Goal: Task Accomplishment & Management: Manage account settings

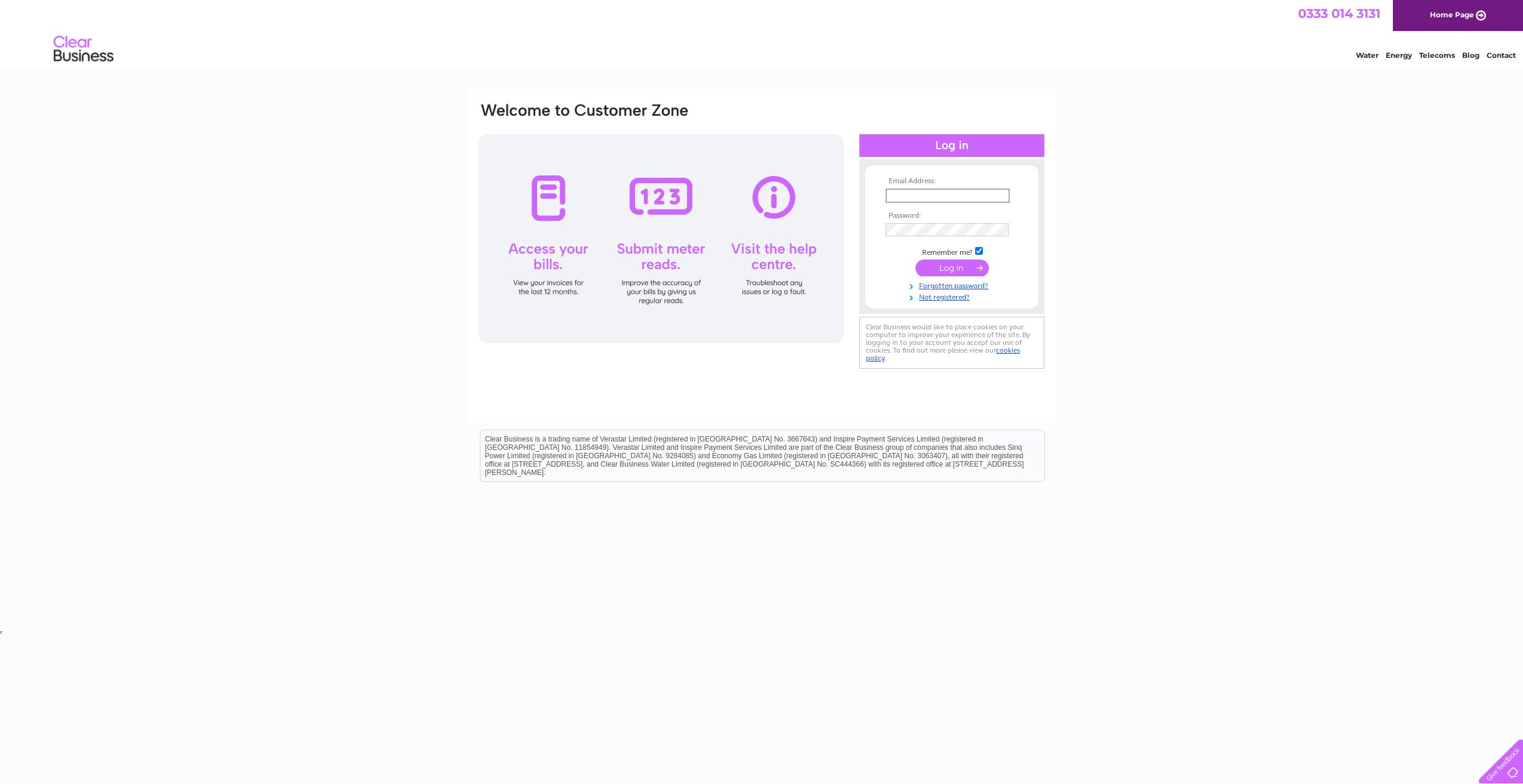
click at [966, 194] on input "text" at bounding box center [948, 196] width 124 height 14
type input "accounts@greenpastures.co.uk"
click at [915, 259] on input "submit" at bounding box center [952, 267] width 73 height 17
click at [826, 238] on div "Email Address: accounts@greenpastures.co.uk Password:" at bounding box center [762, 242] width 569 height 282
click at [969, 269] on input "submit" at bounding box center [952, 267] width 73 height 17
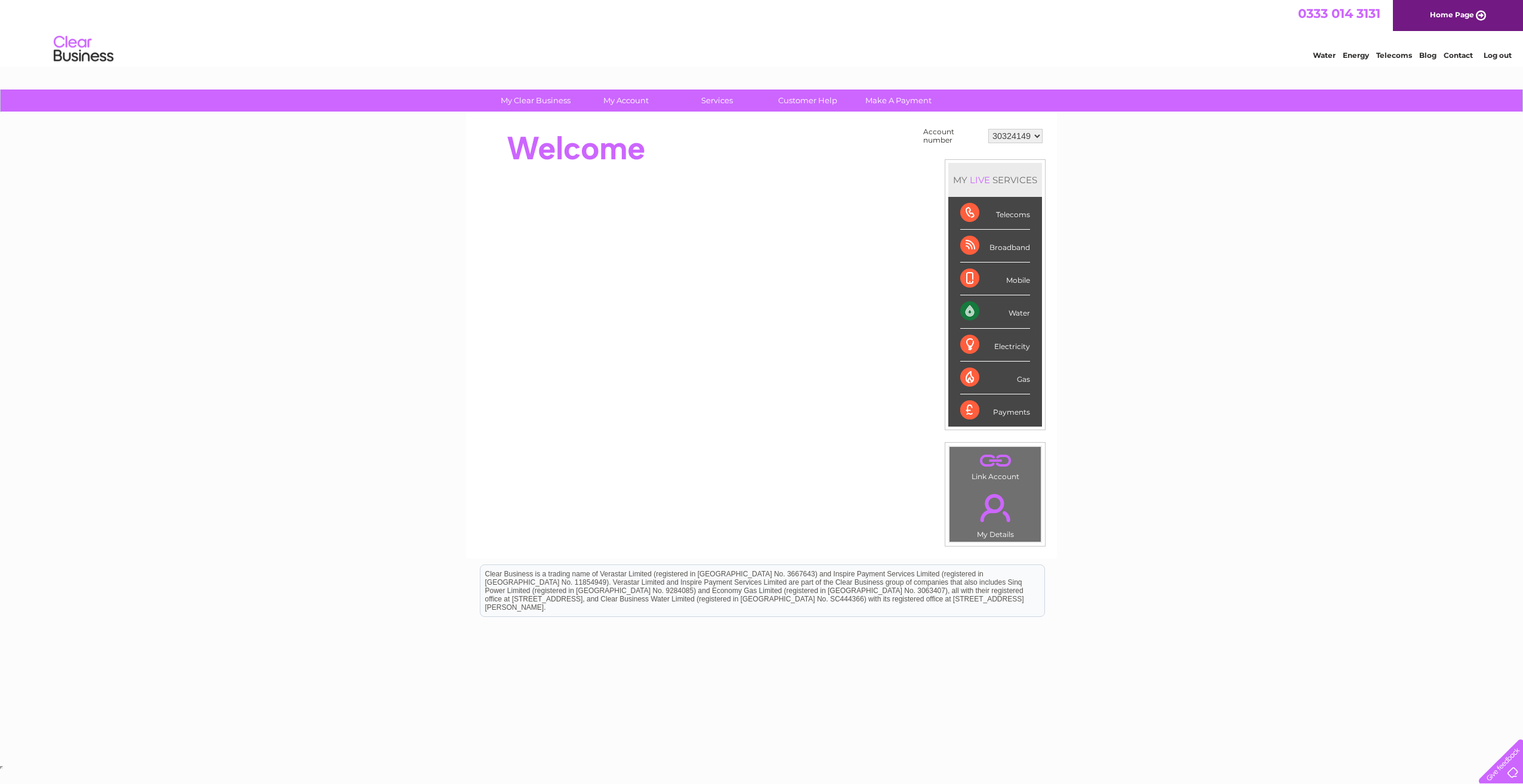
click at [1014, 312] on div "Water" at bounding box center [996, 312] width 70 height 33
click at [641, 126] on link "Bills and Payments" at bounding box center [631, 124] width 99 height 24
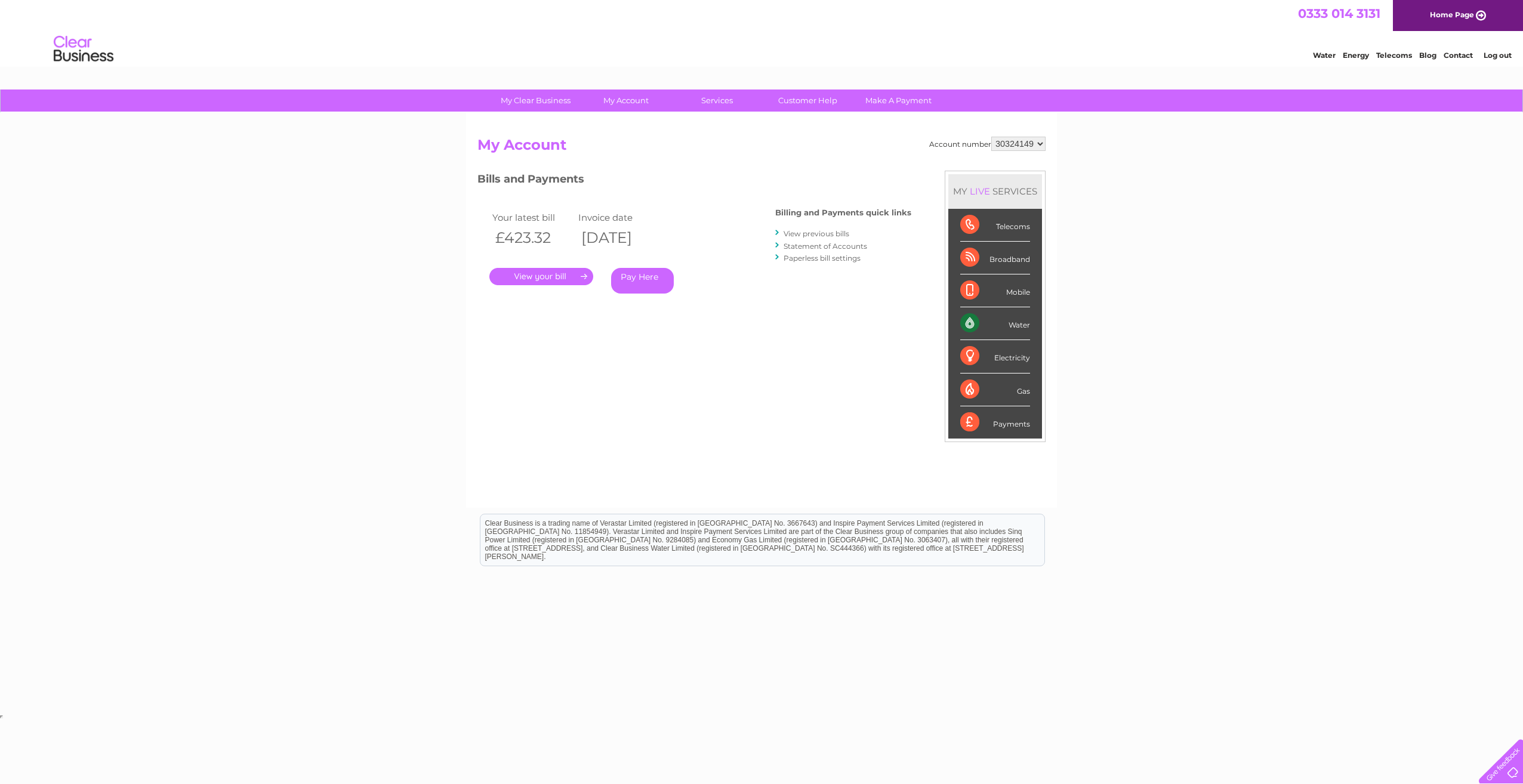
click at [834, 249] on link "Statement of Accounts" at bounding box center [825, 246] width 84 height 9
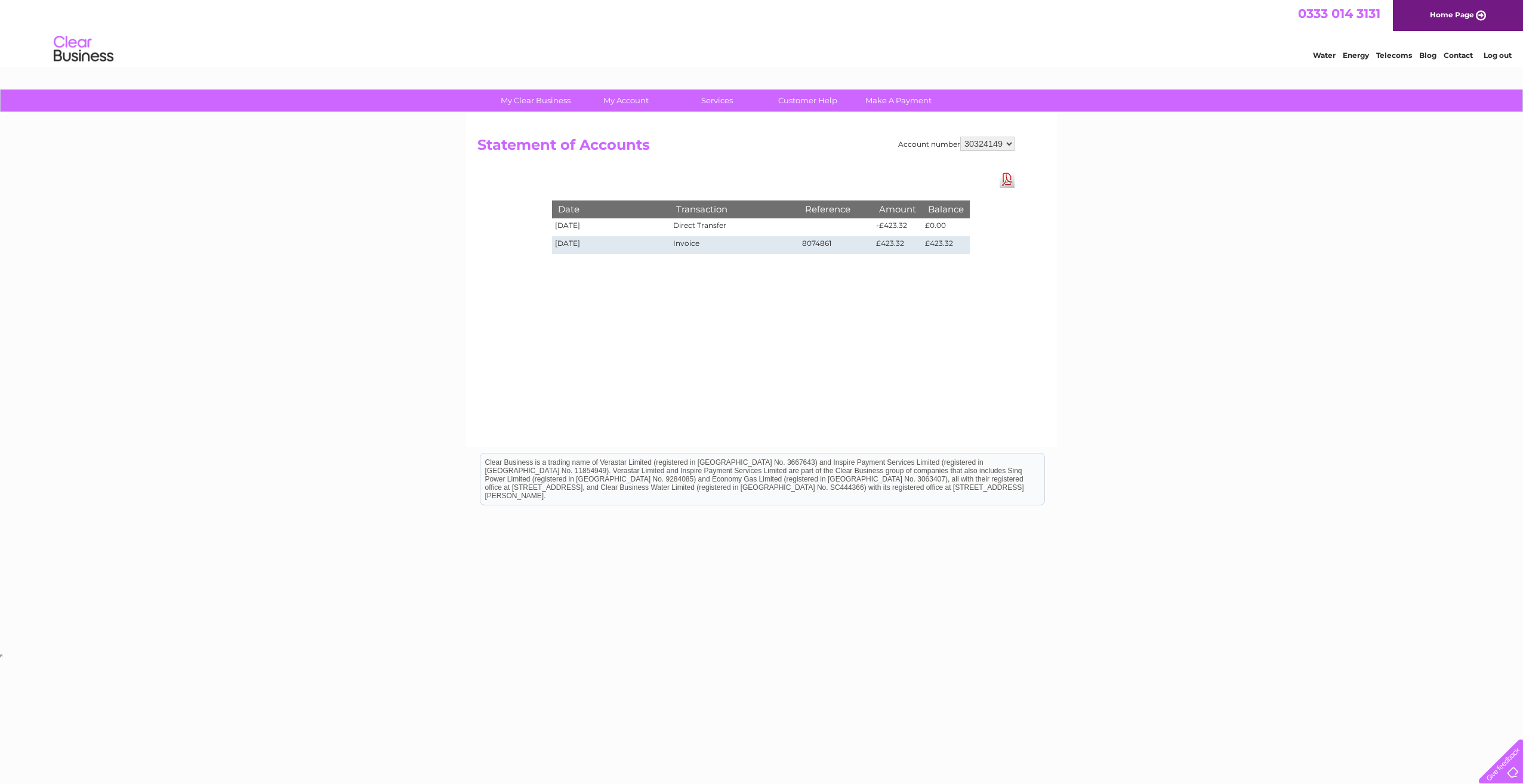
click at [1501, 54] on link "Log out" at bounding box center [1498, 55] width 28 height 9
